Goal: Check status

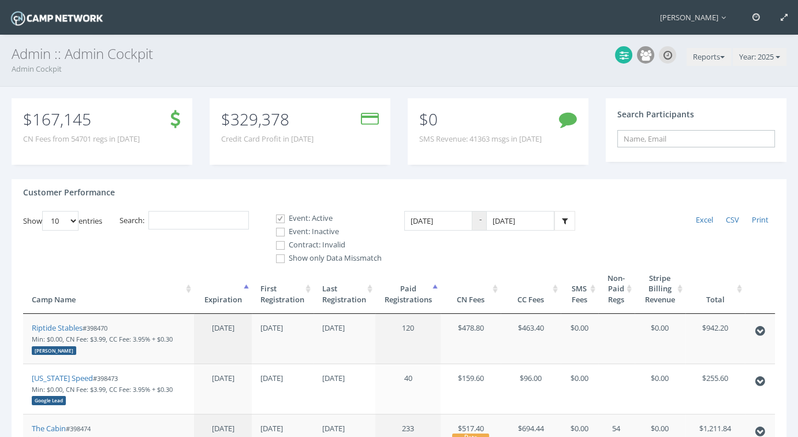
click at [638, 143] on input "text" at bounding box center [696, 138] width 158 height 17
paste input "1b610c0f871f2eb2"
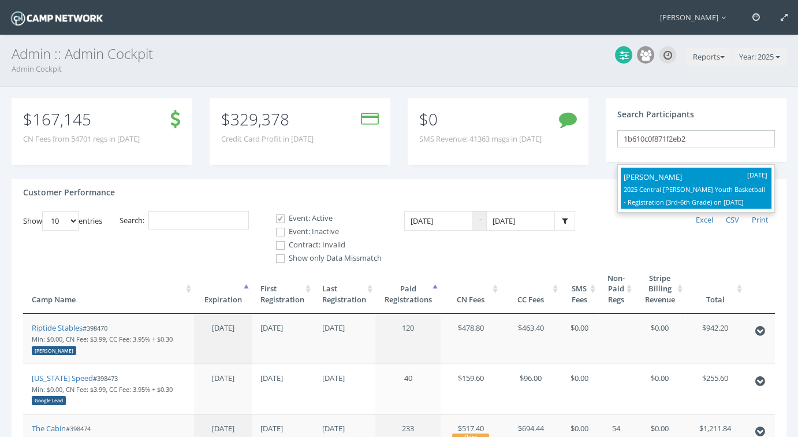
click at [679, 184] on p "2025 Central Lee Youth Basketball - Registration (3rd-6th Grade) on Oct-20, 2025" at bounding box center [696, 195] width 145 height 25
type input "Laken Hogberg (2025 Central Lee Youth Basketball - Registration (3rd-6th Grade)…"
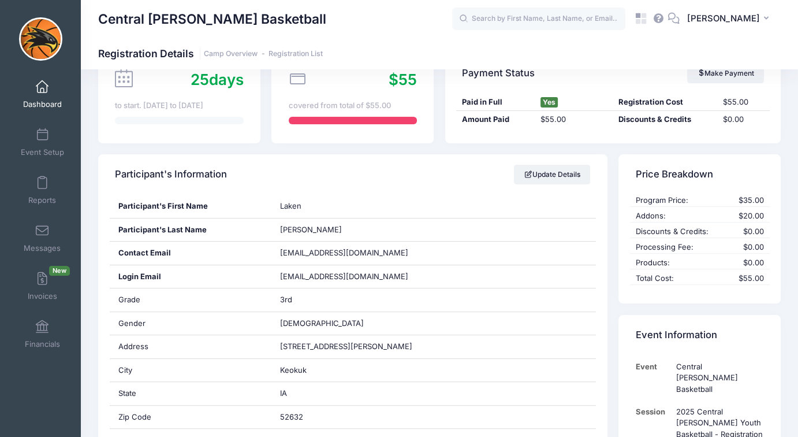
scroll to position [106, 0]
